Goal: Transaction & Acquisition: Obtain resource

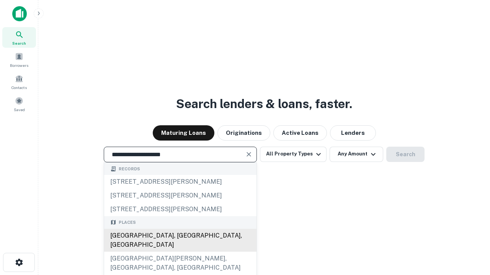
click at [180, 252] on div "[GEOGRAPHIC_DATA], [GEOGRAPHIC_DATA], [GEOGRAPHIC_DATA]" at bounding box center [180, 240] width 152 height 23
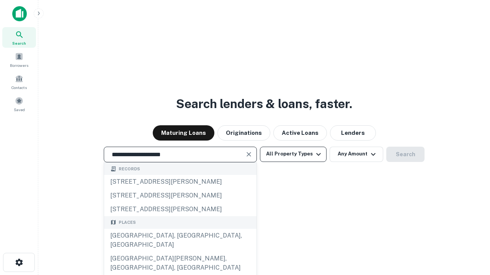
type input "**********"
click at [293, 154] on button "All Property Types" at bounding box center [293, 154] width 67 height 15
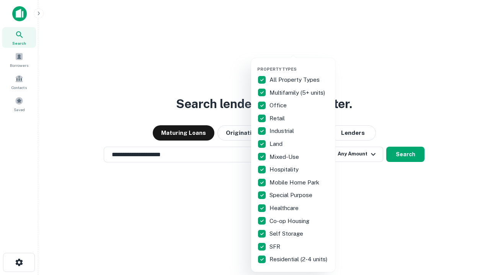
click at [299, 64] on button "button" at bounding box center [299, 64] width 84 height 0
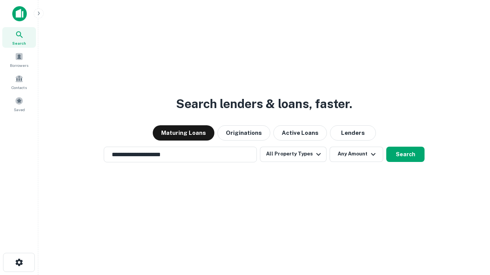
scroll to position [12, 0]
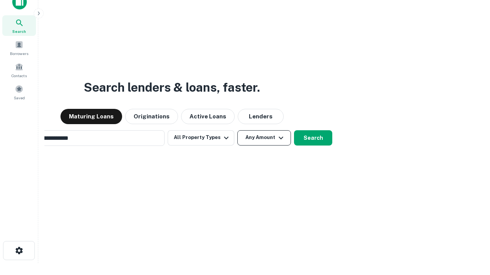
click at [237, 130] on button "Any Amount" at bounding box center [264, 137] width 54 height 15
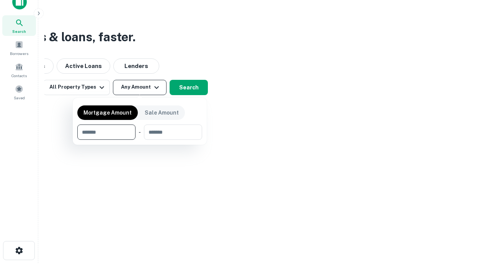
scroll to position [12, 0]
type input "*******"
click at [140, 140] on button "button" at bounding box center [139, 140] width 125 height 0
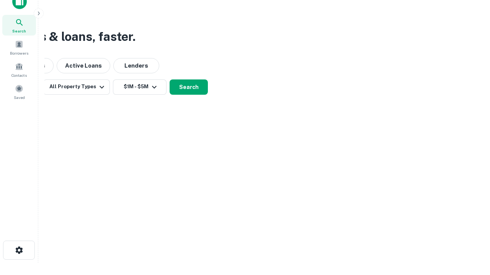
scroll to position [12, 0]
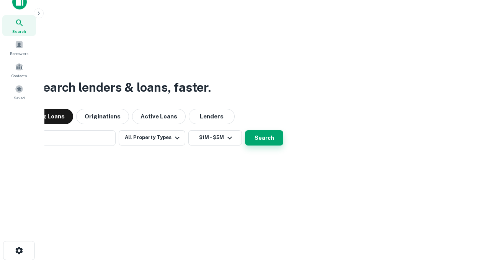
click at [245, 130] on button "Search" at bounding box center [264, 137] width 38 height 15
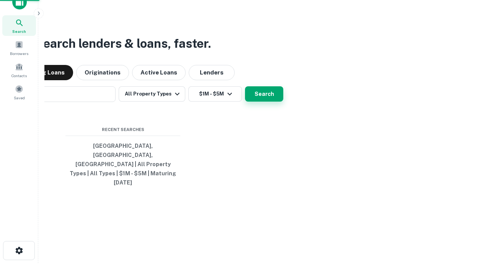
scroll to position [12, 0]
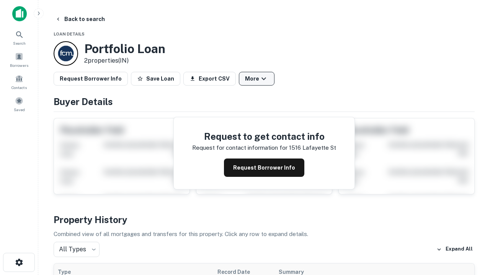
click at [256, 79] on button "More" at bounding box center [257, 79] width 36 height 14
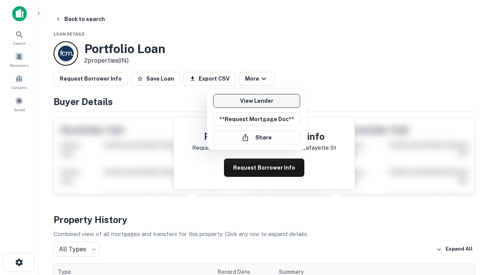
click at [256, 101] on link "View Lender" at bounding box center [256, 101] width 87 height 14
